Goal: Task Accomplishment & Management: Manage account settings

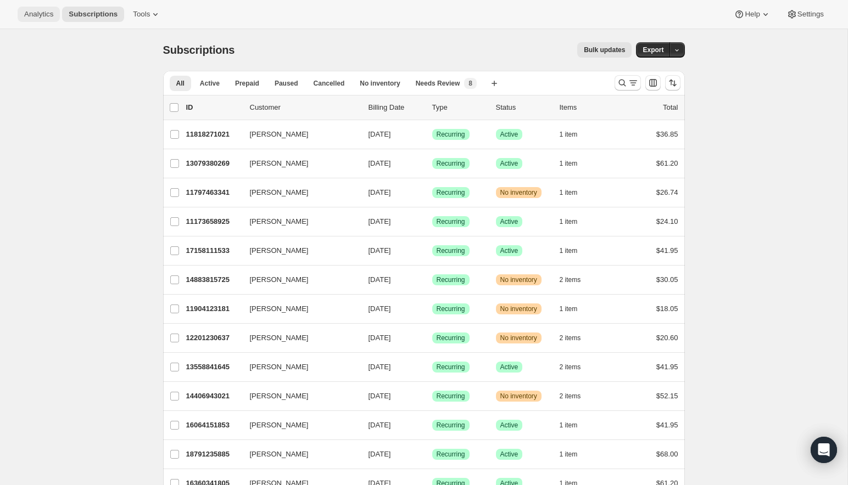
click at [45, 12] on span "Analytics" at bounding box center [38, 14] width 29 height 9
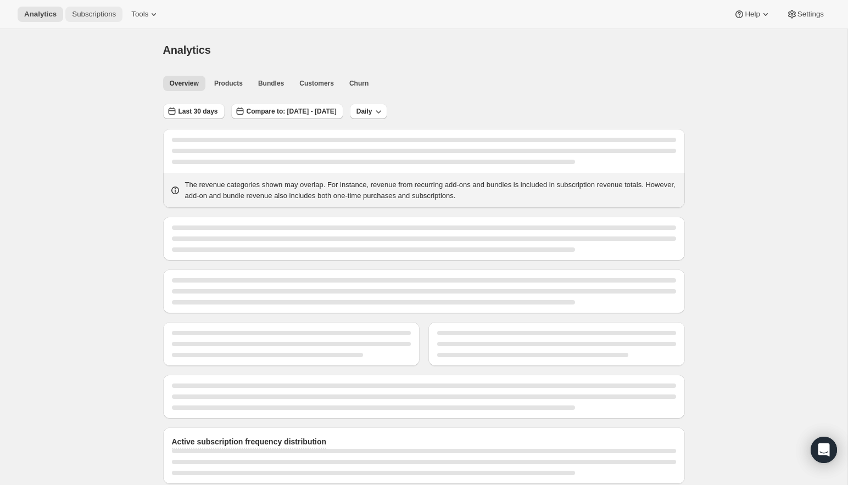
click at [103, 15] on span "Subscriptions" at bounding box center [94, 14] width 44 height 9
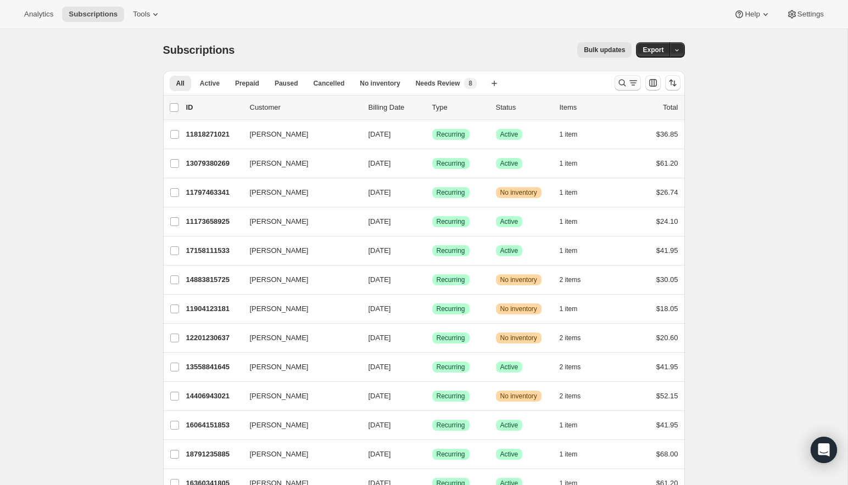
click at [623, 82] on icon "Search and filter results" at bounding box center [622, 82] width 11 height 11
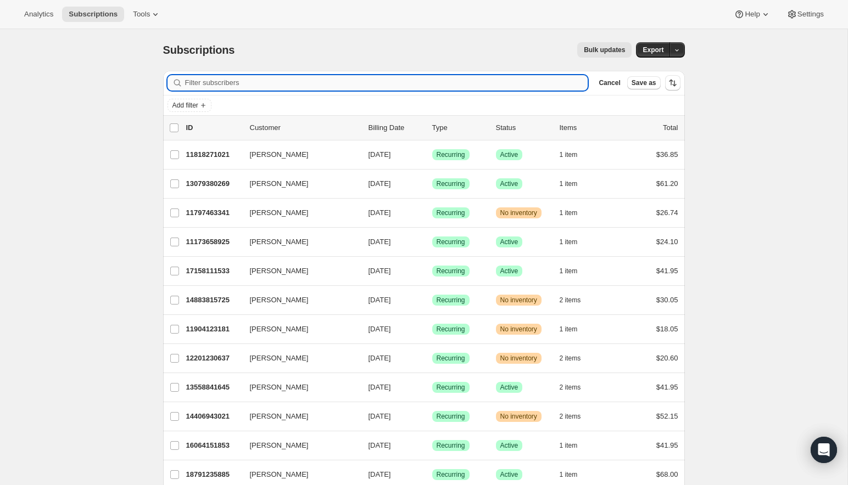
click at [484, 85] on input "Filter subscribers" at bounding box center [386, 82] width 403 height 15
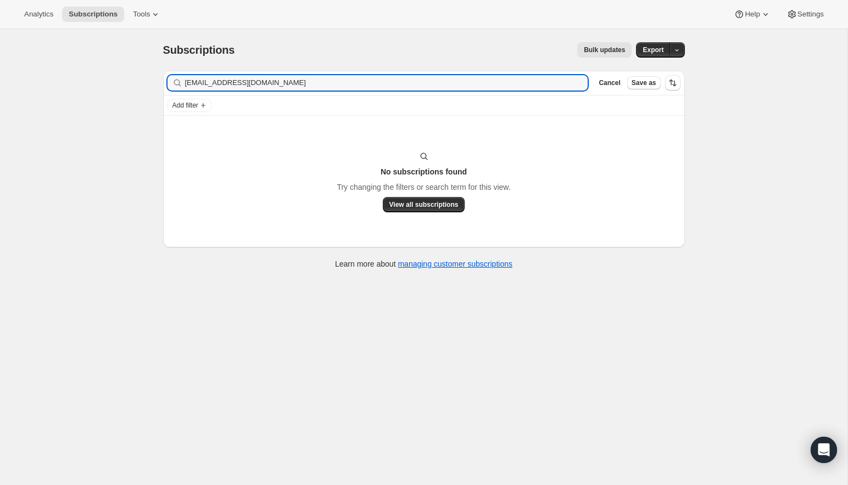
type input "[EMAIL_ADDRESS][DOMAIN_NAME]"
